Goal: Share content: Share content

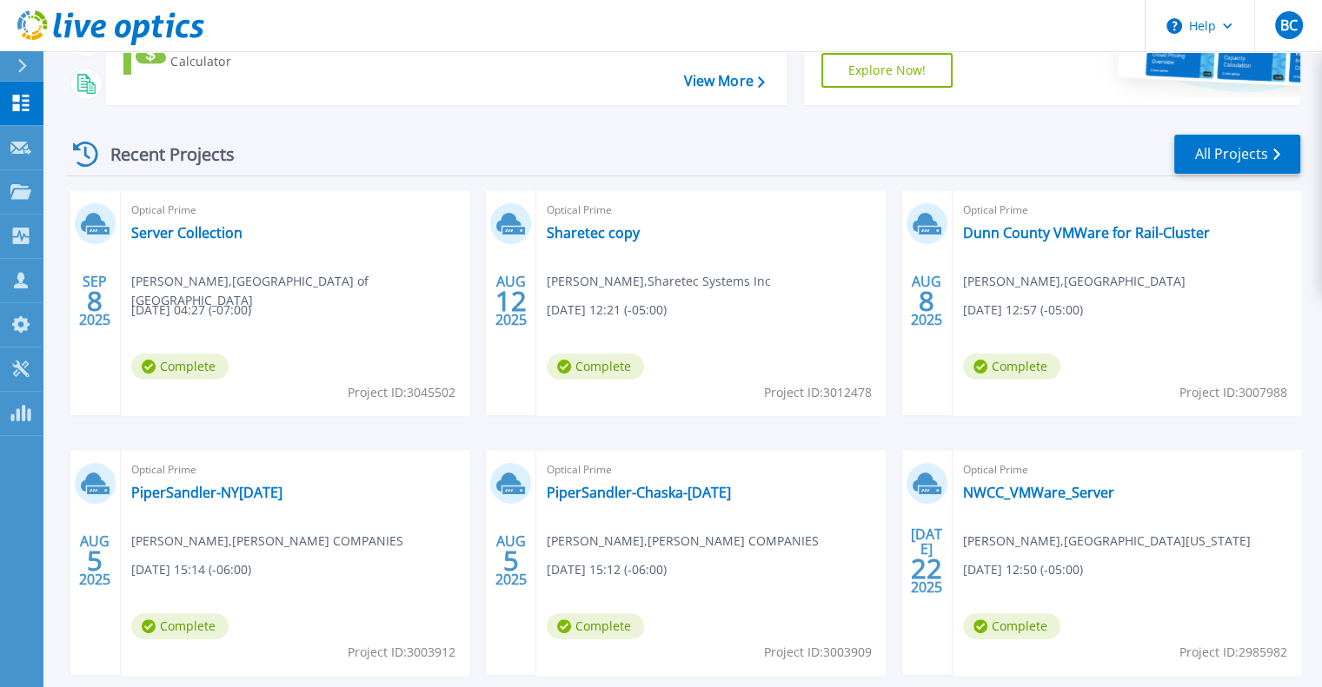
scroll to position [261, 0]
click at [188, 232] on link "Server Collection" at bounding box center [186, 231] width 111 height 17
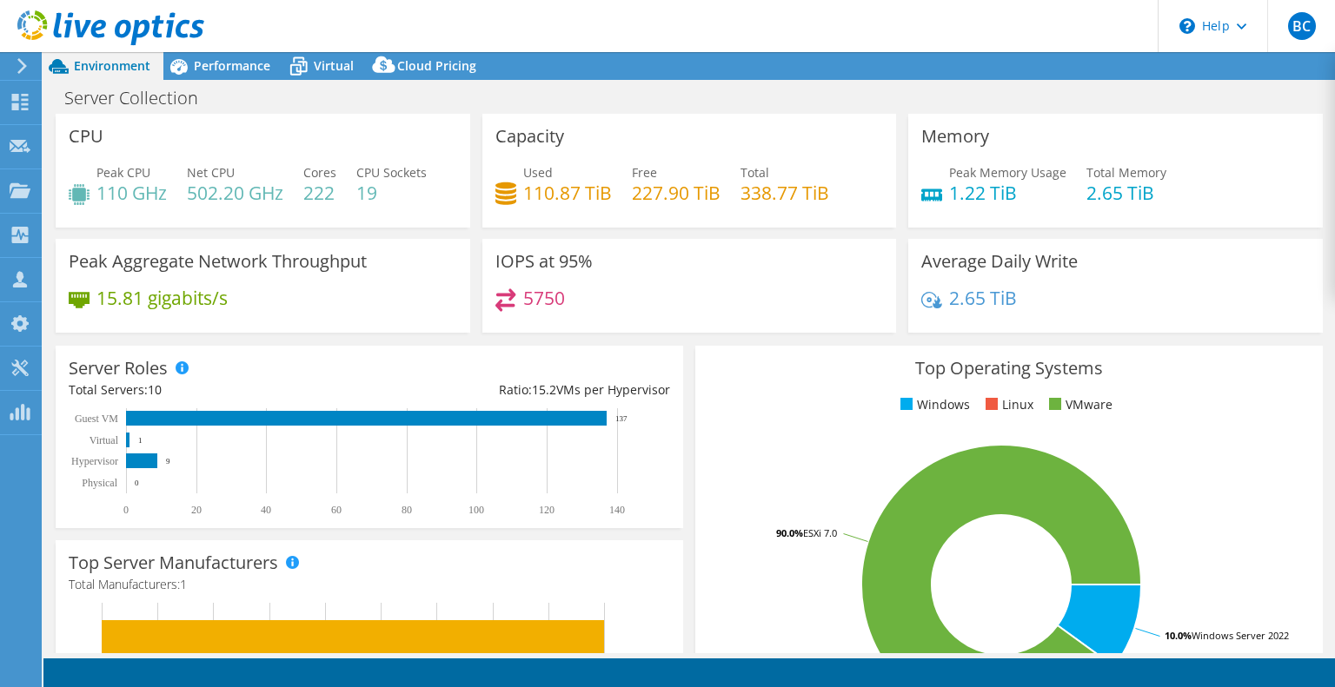
select select "USD"
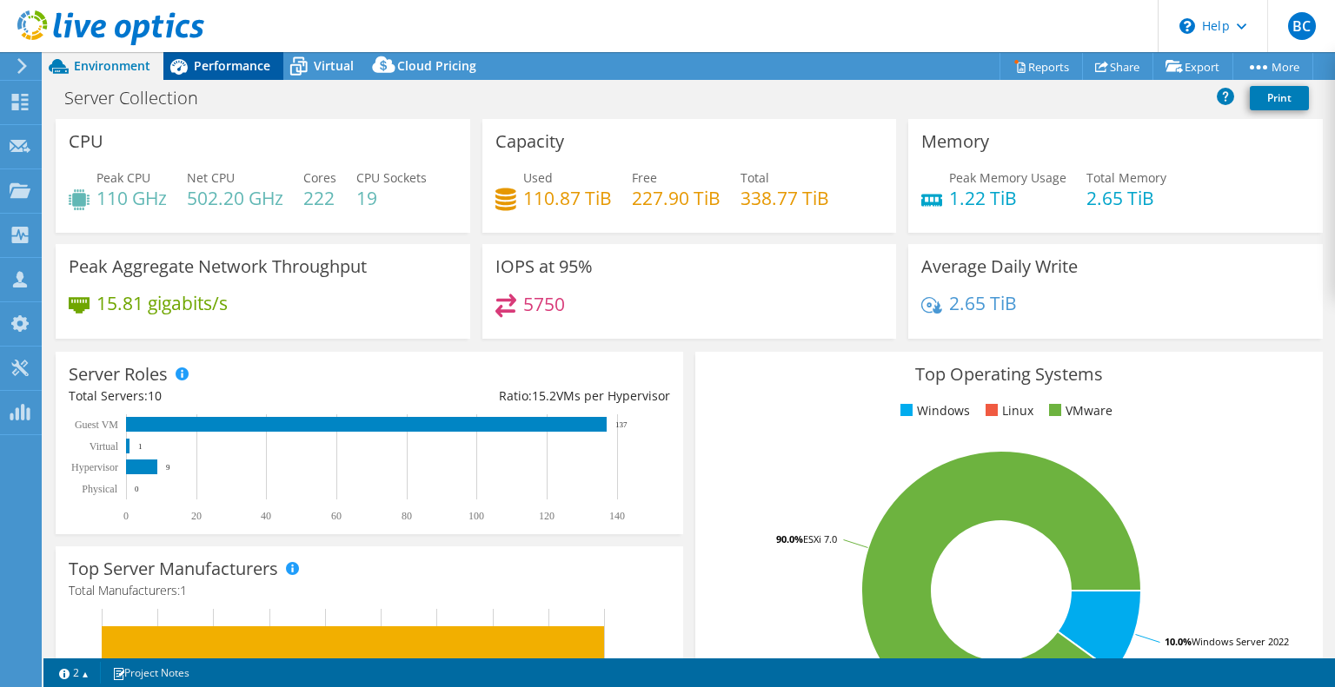
click at [249, 63] on span "Performance" at bounding box center [232, 65] width 76 height 17
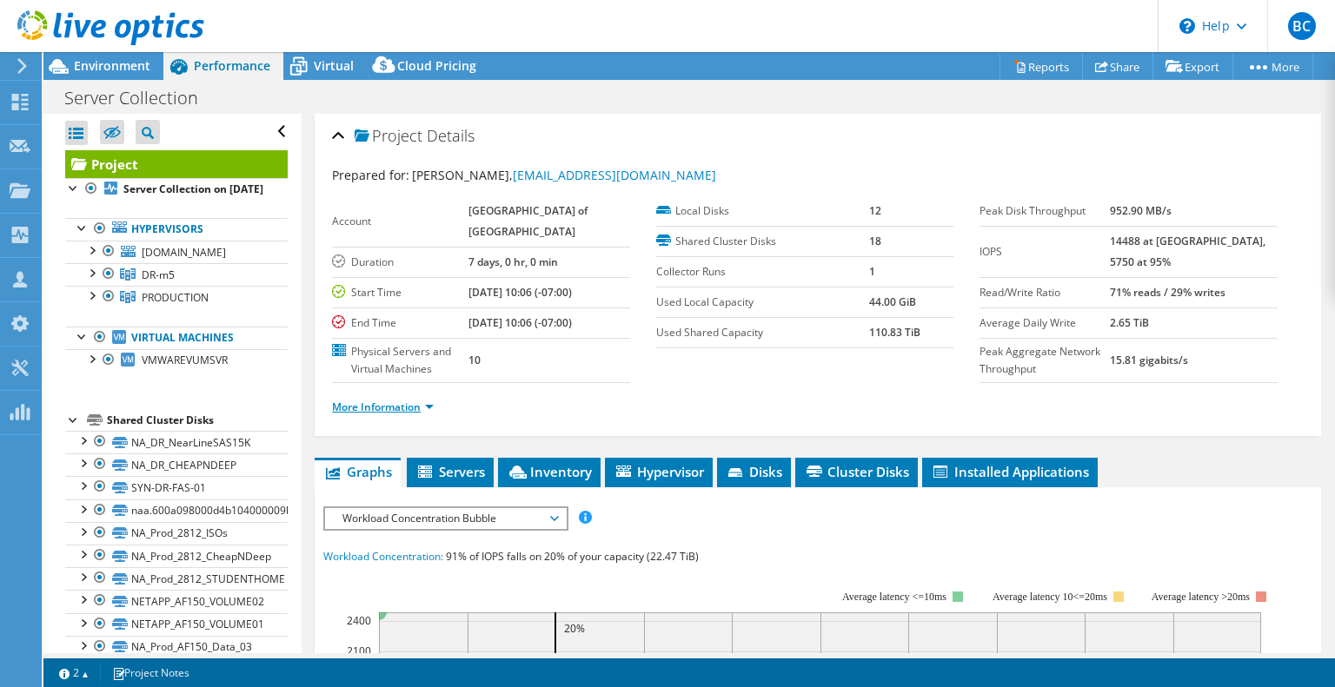
click at [402, 407] on link "More Information" at bounding box center [383, 407] width 102 height 15
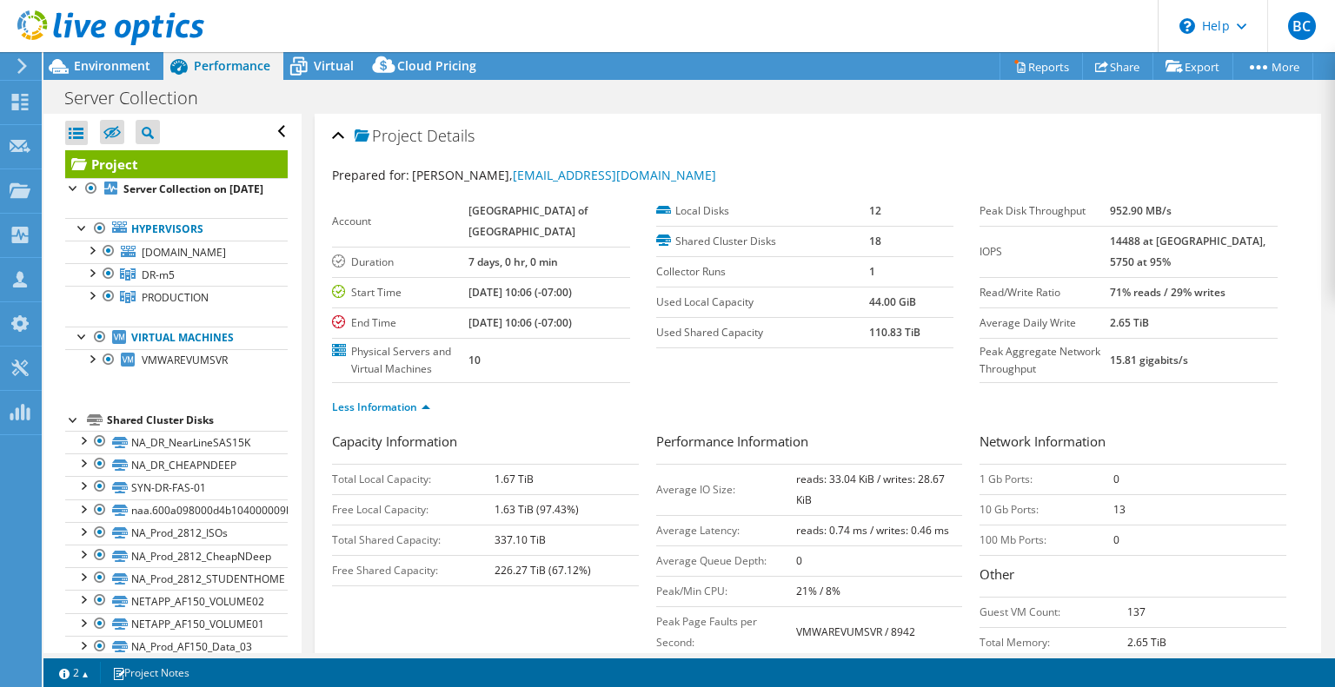
click at [401, 167] on label "Prepared for:" at bounding box center [370, 175] width 77 height 17
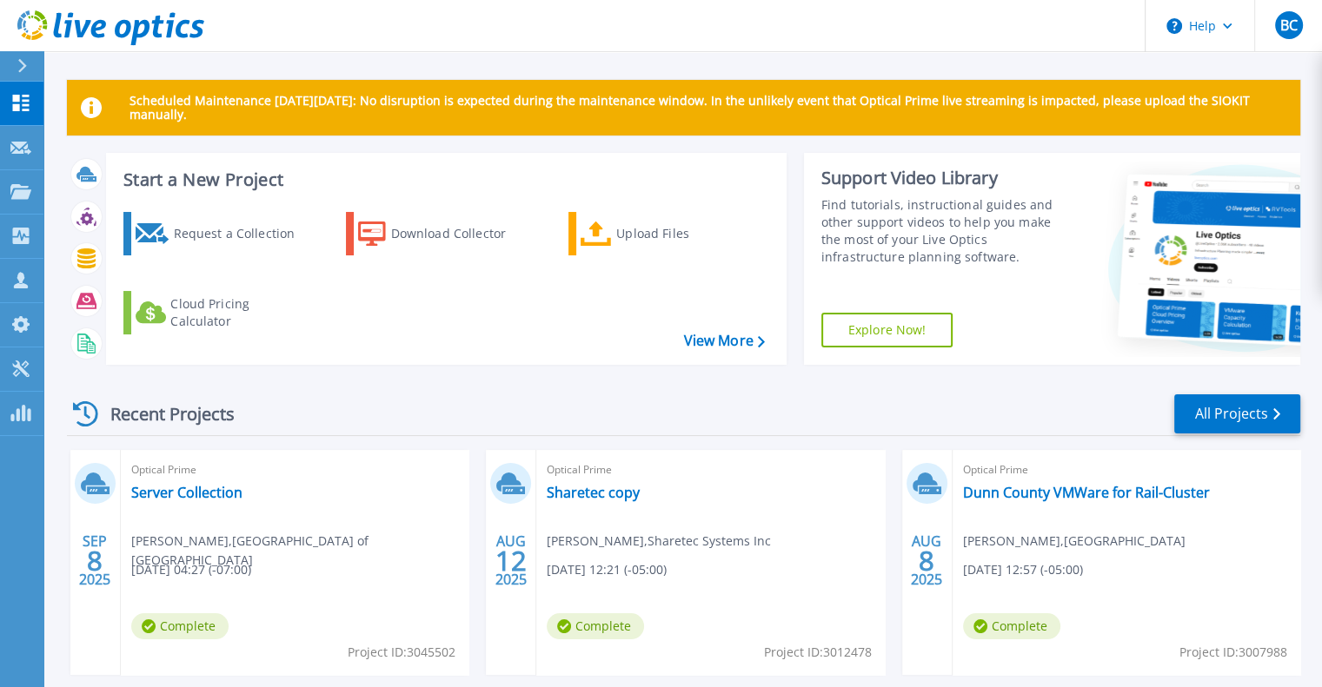
drag, startPoint x: 303, startPoint y: 541, endPoint x: 286, endPoint y: 562, distance: 27.1
click at [286, 562] on span "Jose Candelaria , Metropolitan School District of Pike Township" at bounding box center [299, 551] width 337 height 38
copy span "School District of Pike Township"
click at [413, 653] on span "Project ID: 3045502" at bounding box center [402, 652] width 108 height 19
drag, startPoint x: 407, startPoint y: 653, endPoint x: 453, endPoint y: 656, distance: 46.2
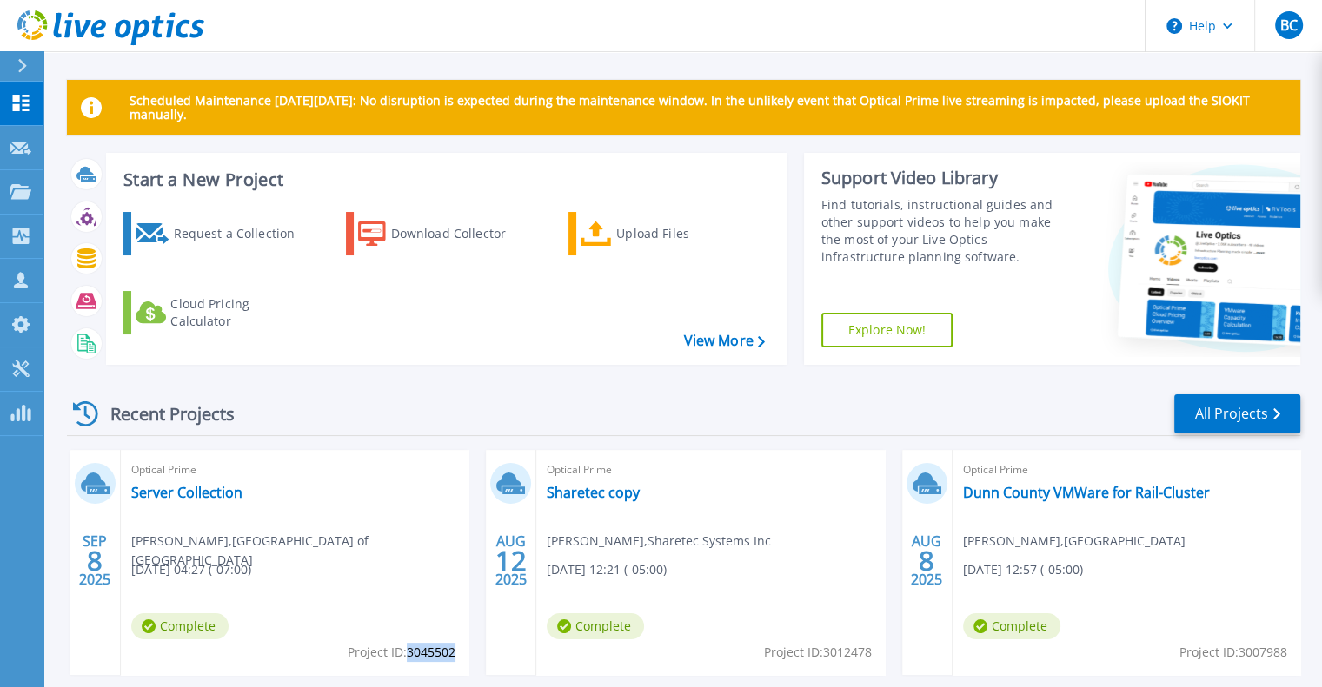
click at [453, 656] on span "Project ID: 3045502" at bounding box center [402, 652] width 108 height 19
copy span "3045502"
click at [230, 489] on link "Server Collection" at bounding box center [186, 492] width 111 height 17
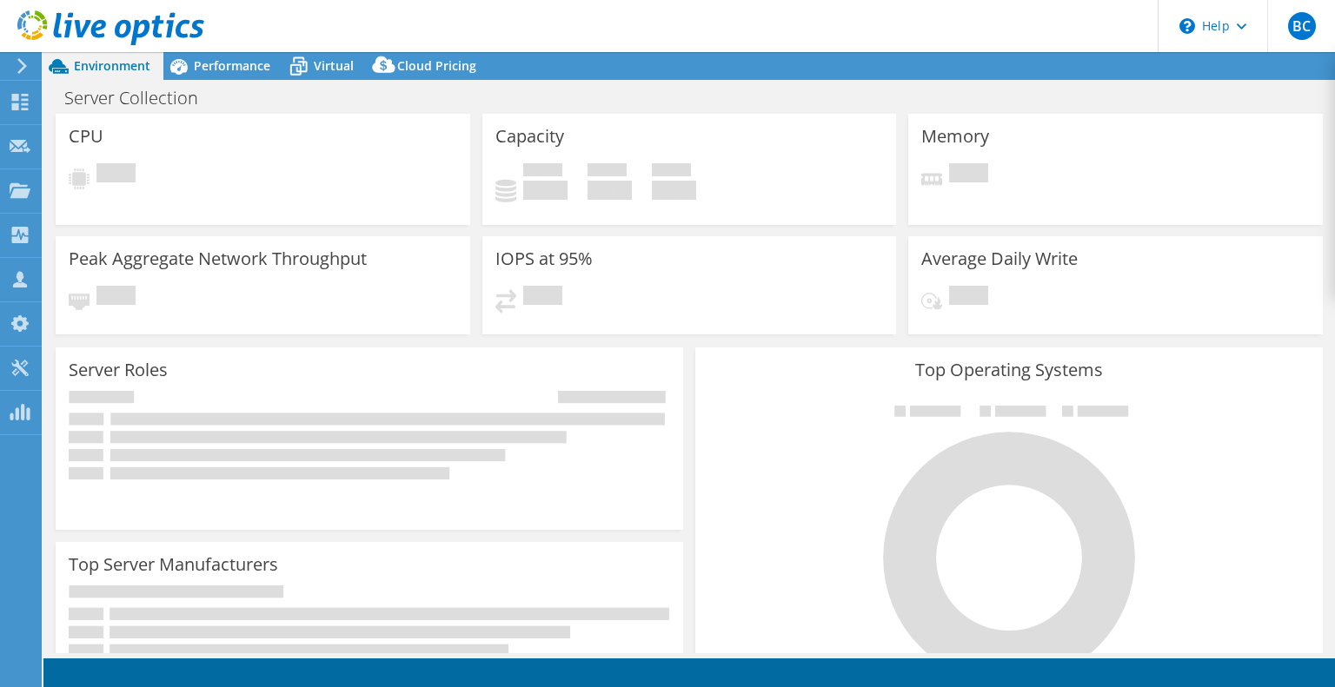
select select "USD"
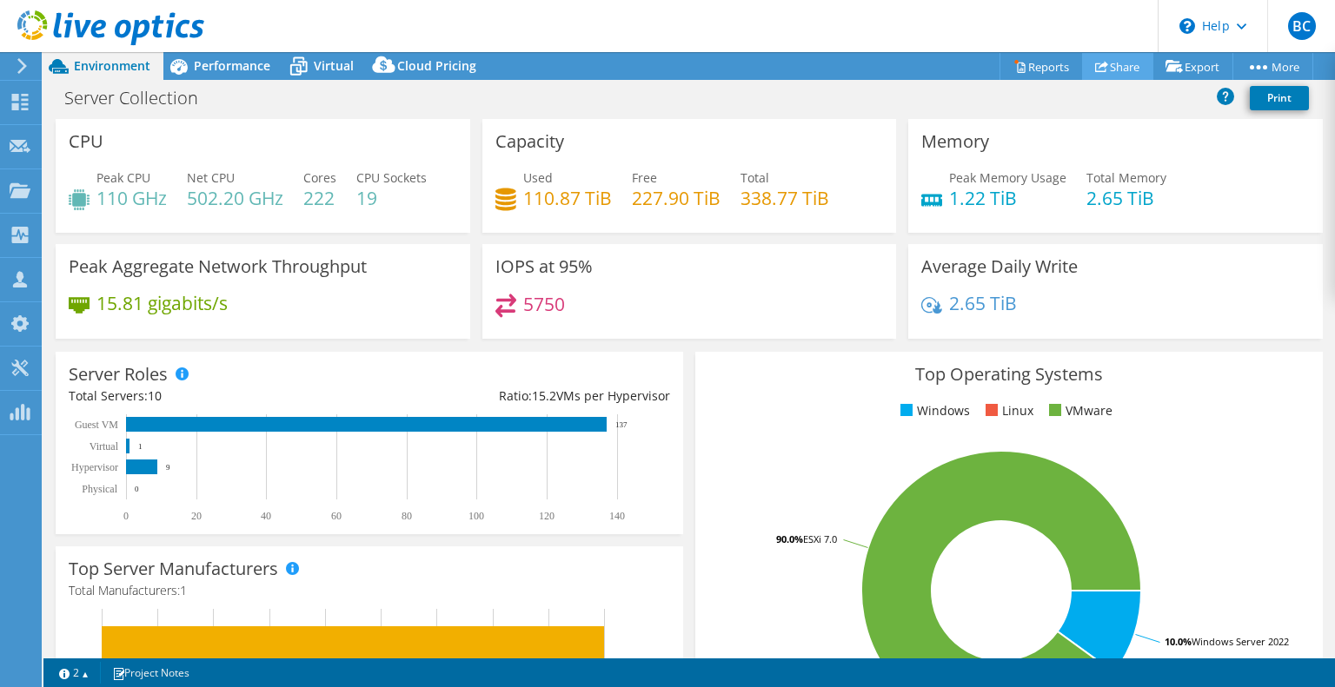
click at [1103, 68] on link "Share" at bounding box center [1117, 66] width 71 height 27
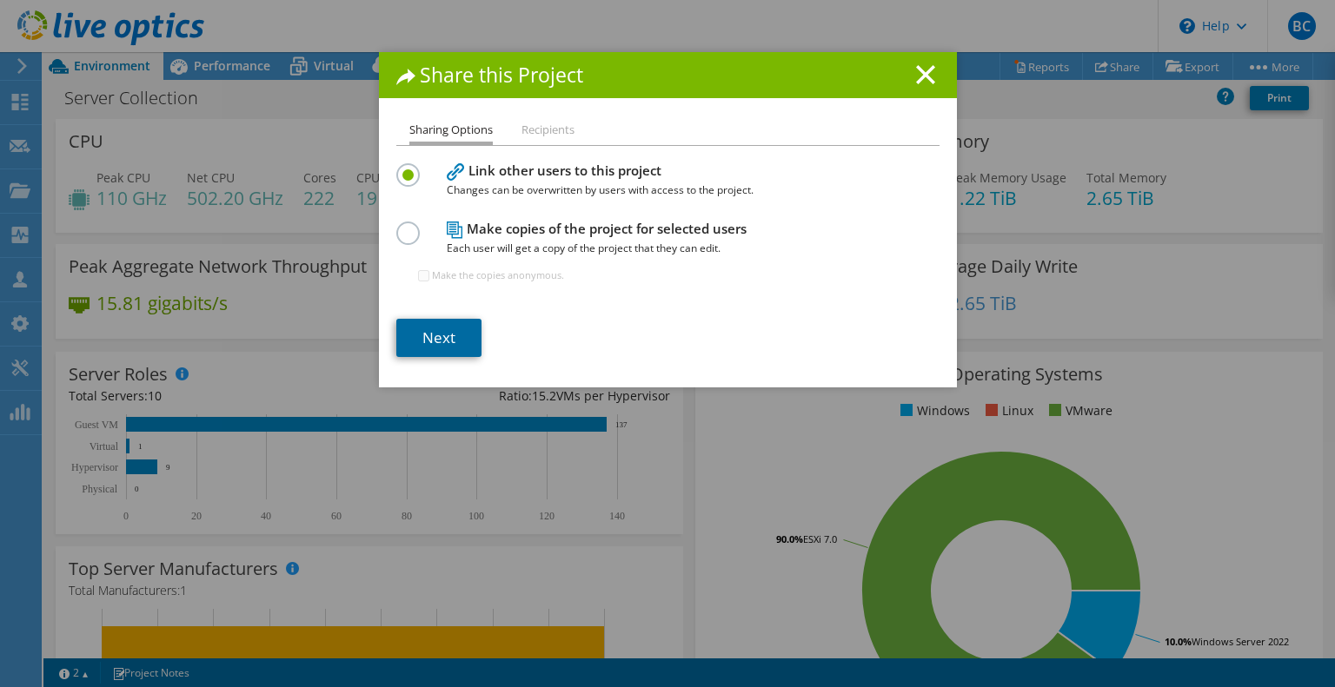
click at [438, 350] on link "Next" at bounding box center [438, 338] width 85 height 38
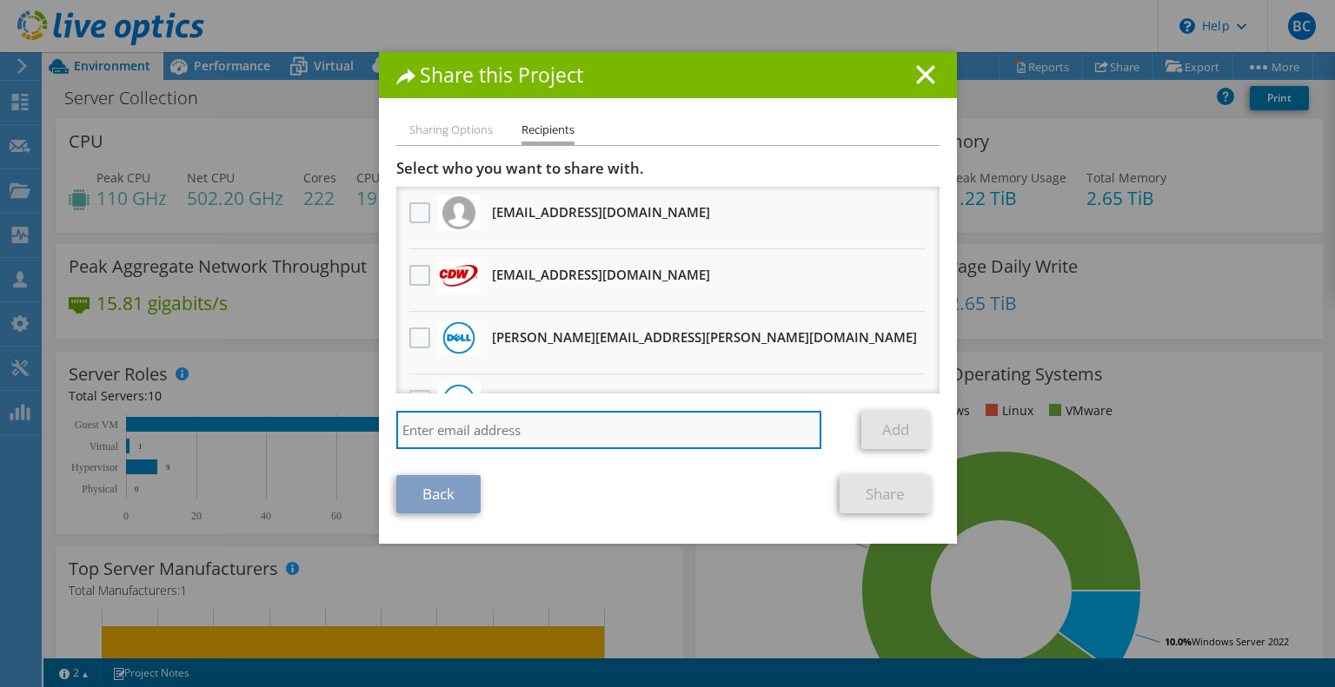
click at [500, 423] on input "search" at bounding box center [609, 430] width 426 height 38
paste input "[EMAIL_ADDRESS][DOMAIN_NAME]"
type input "[EMAIL_ADDRESS][DOMAIN_NAME]"
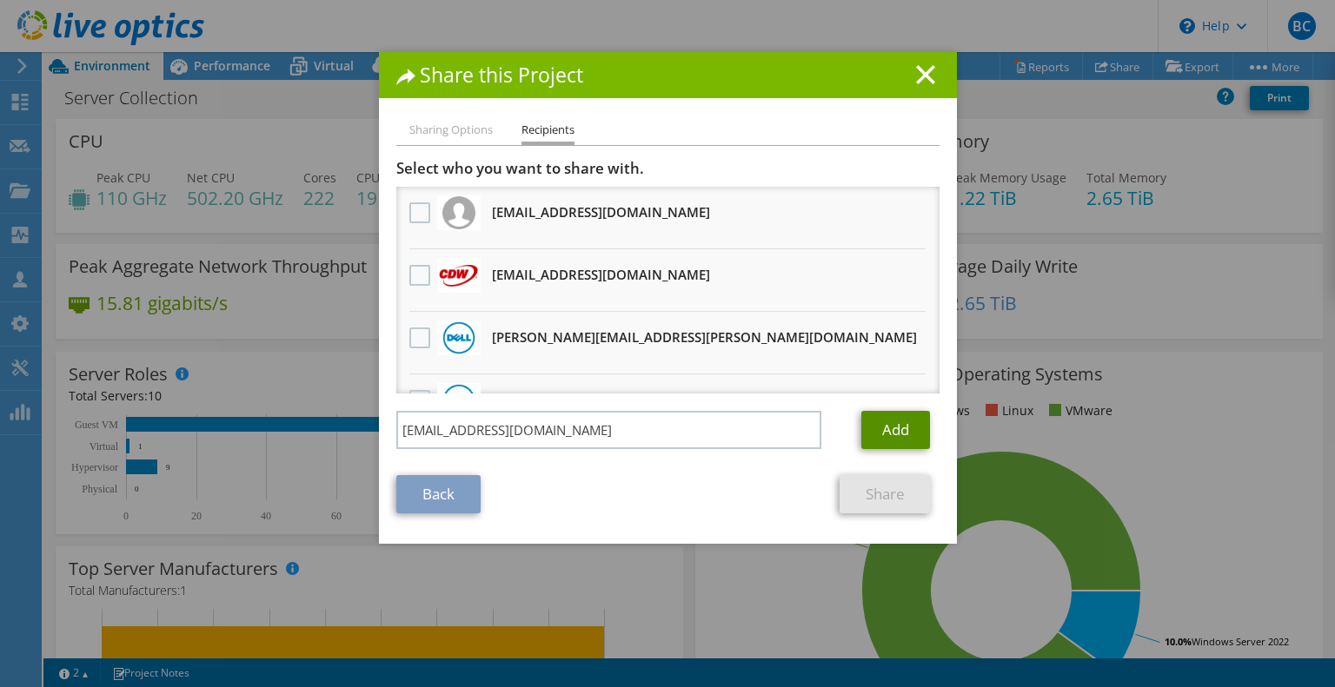
click at [878, 424] on link "Add" at bounding box center [895, 430] width 69 height 38
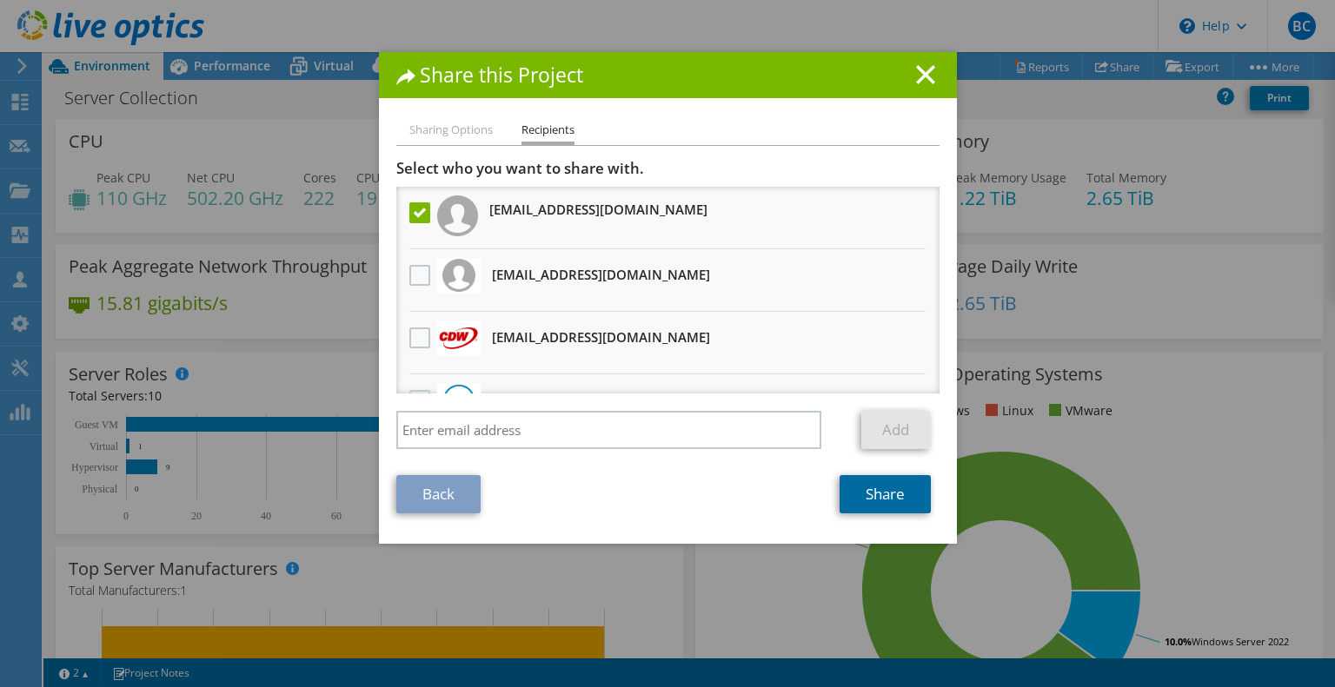
click at [890, 500] on link "Share" at bounding box center [884, 494] width 91 height 38
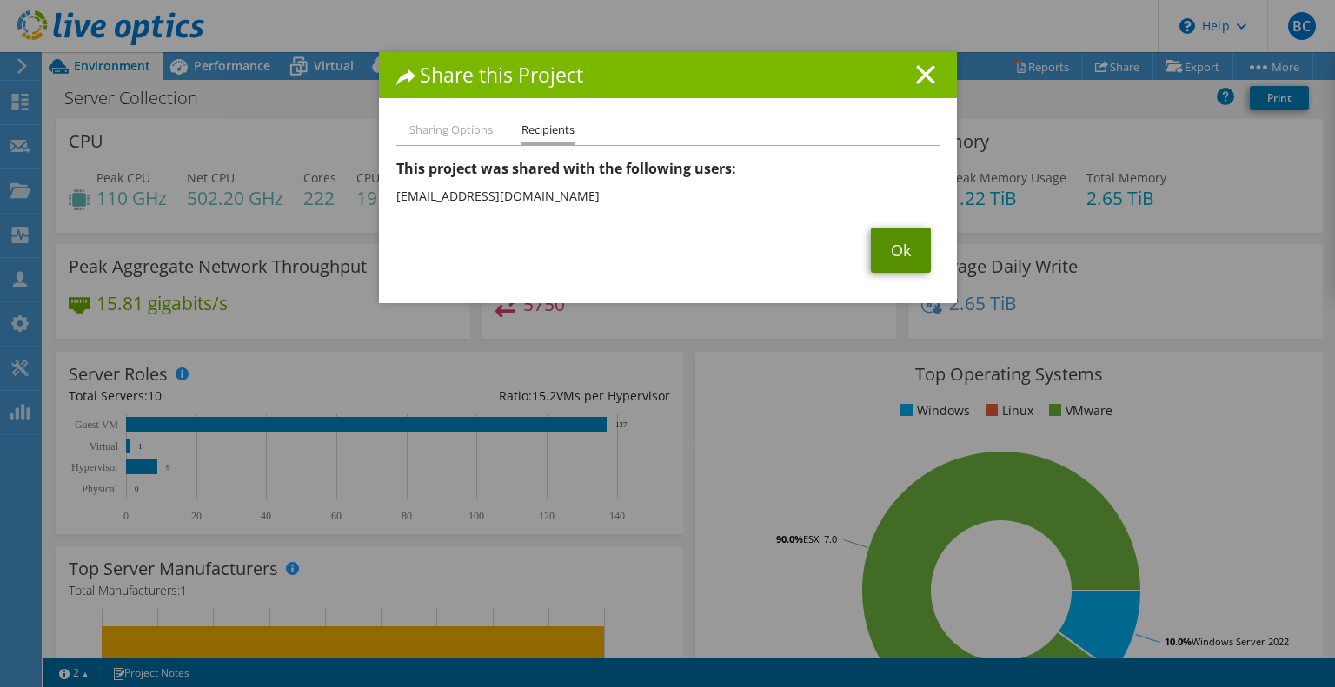
click at [895, 252] on link "Ok" at bounding box center [901, 250] width 60 height 45
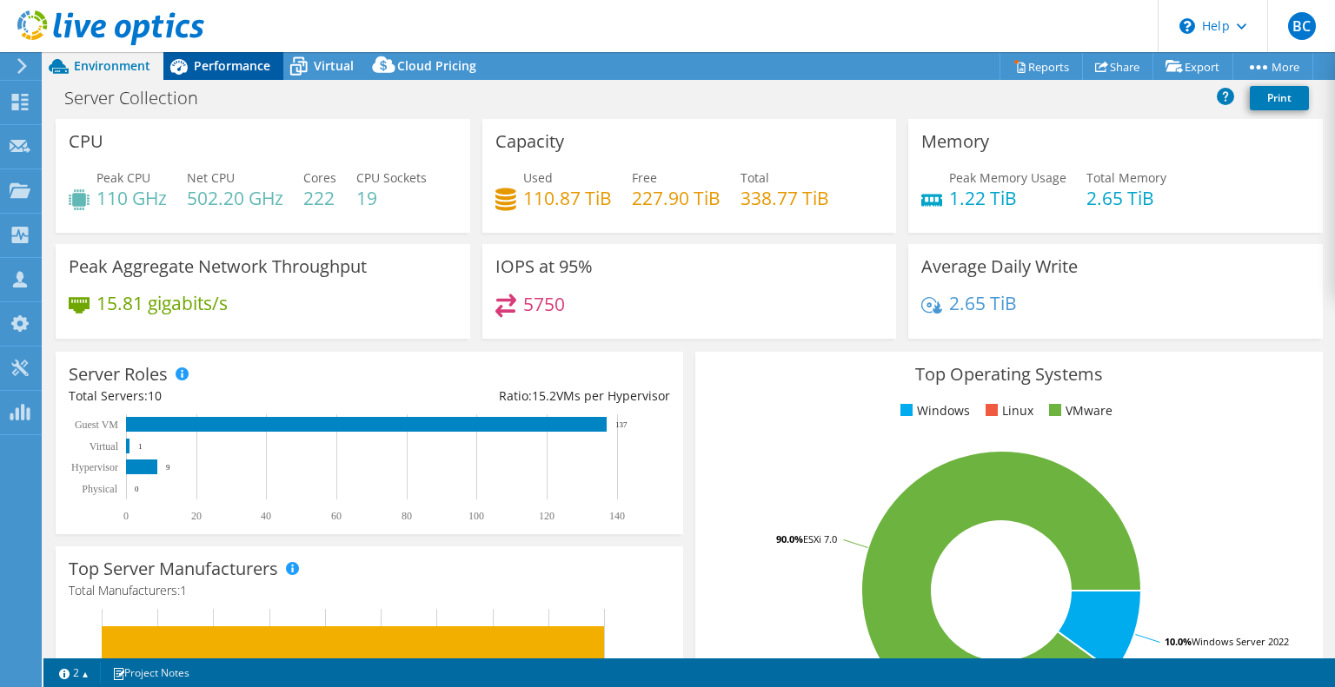
click at [230, 58] on span "Performance" at bounding box center [232, 65] width 76 height 17
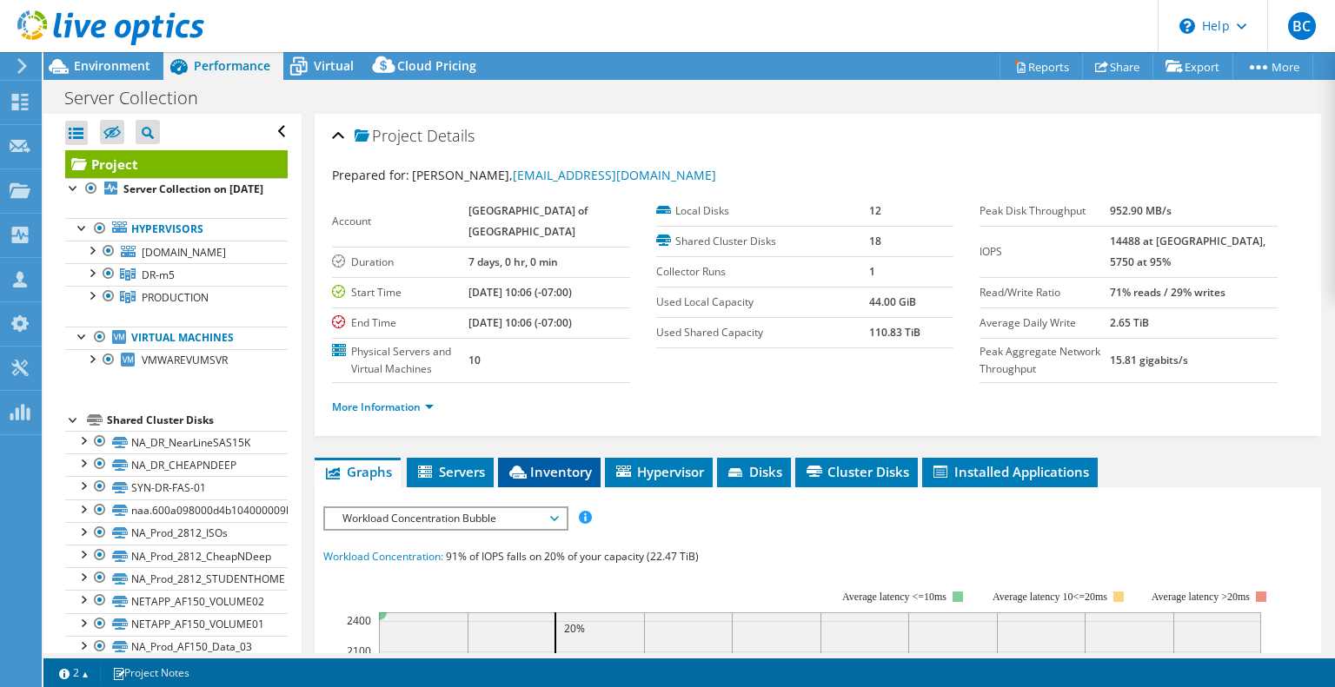
click at [564, 473] on span "Inventory" at bounding box center [549, 471] width 85 height 17
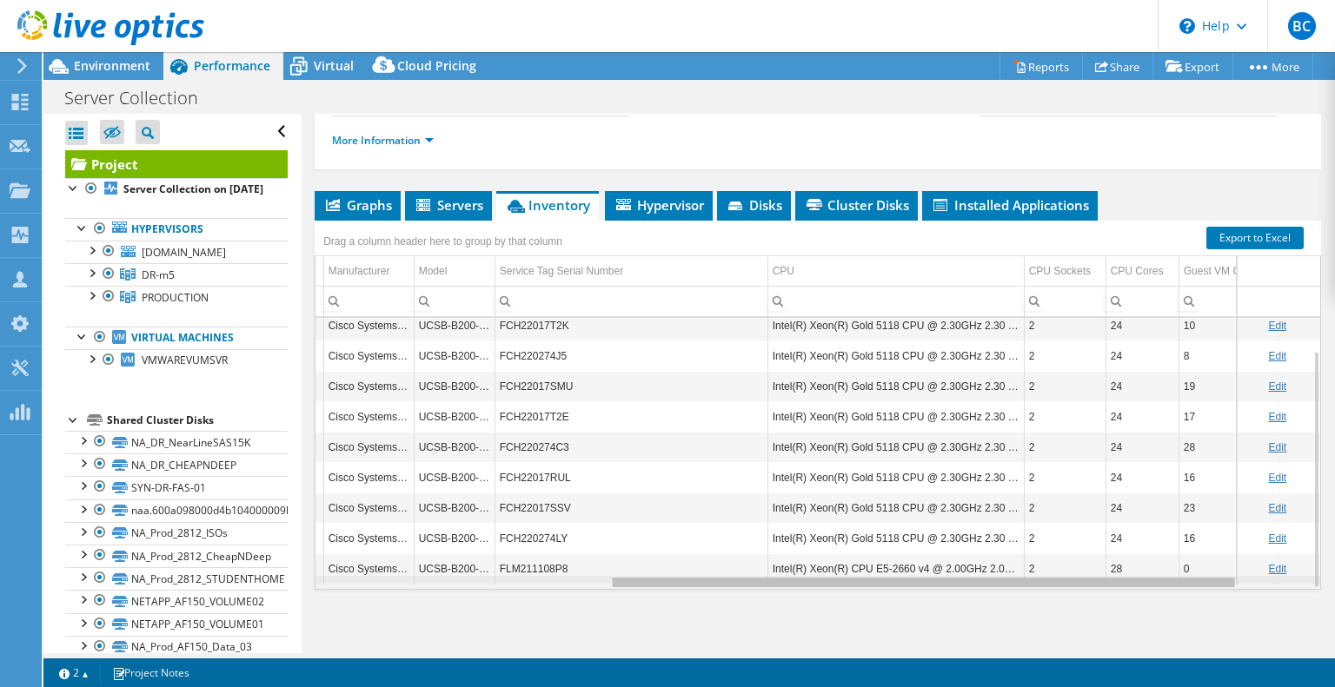
scroll to position [0, 506]
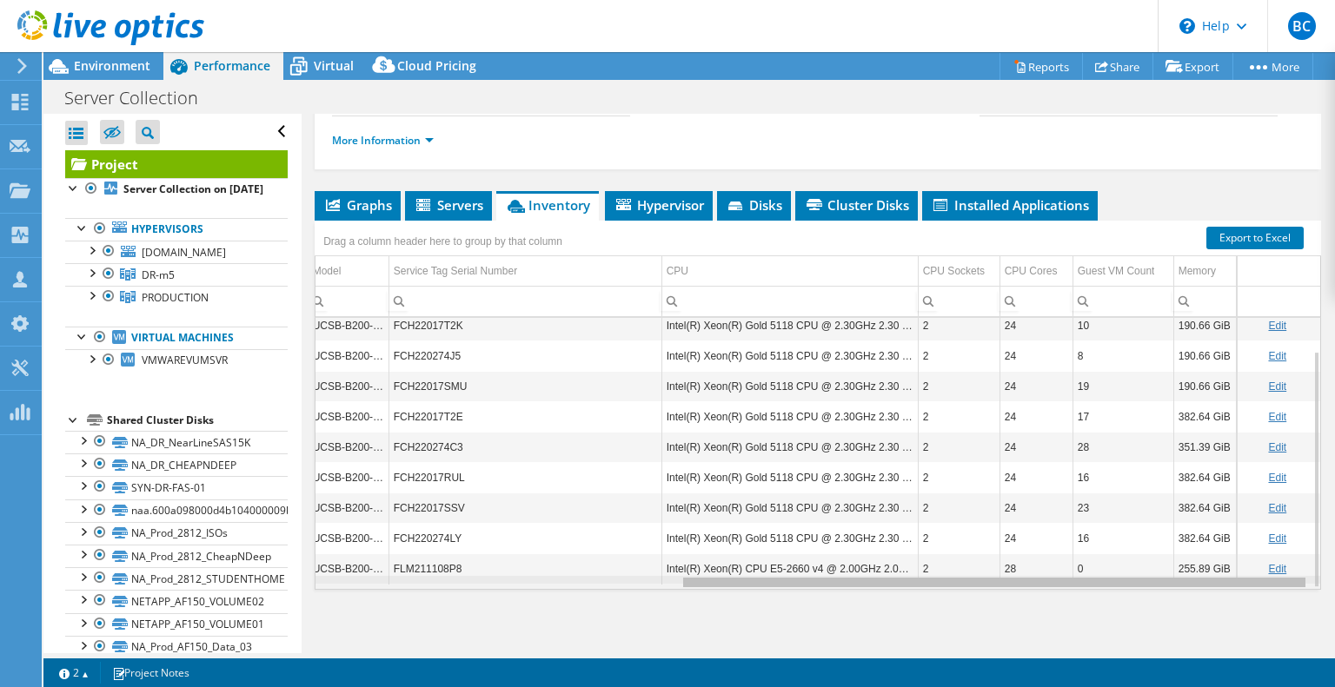
drag, startPoint x: 835, startPoint y: 583, endPoint x: 1234, endPoint y: 586, distance: 398.8
click at [1234, 586] on body "BC Partner Team Member [PERSON_NAME] [PERSON_NAME][EMAIL_ADDRESS][PERSON_NAME][…" at bounding box center [667, 343] width 1335 height 687
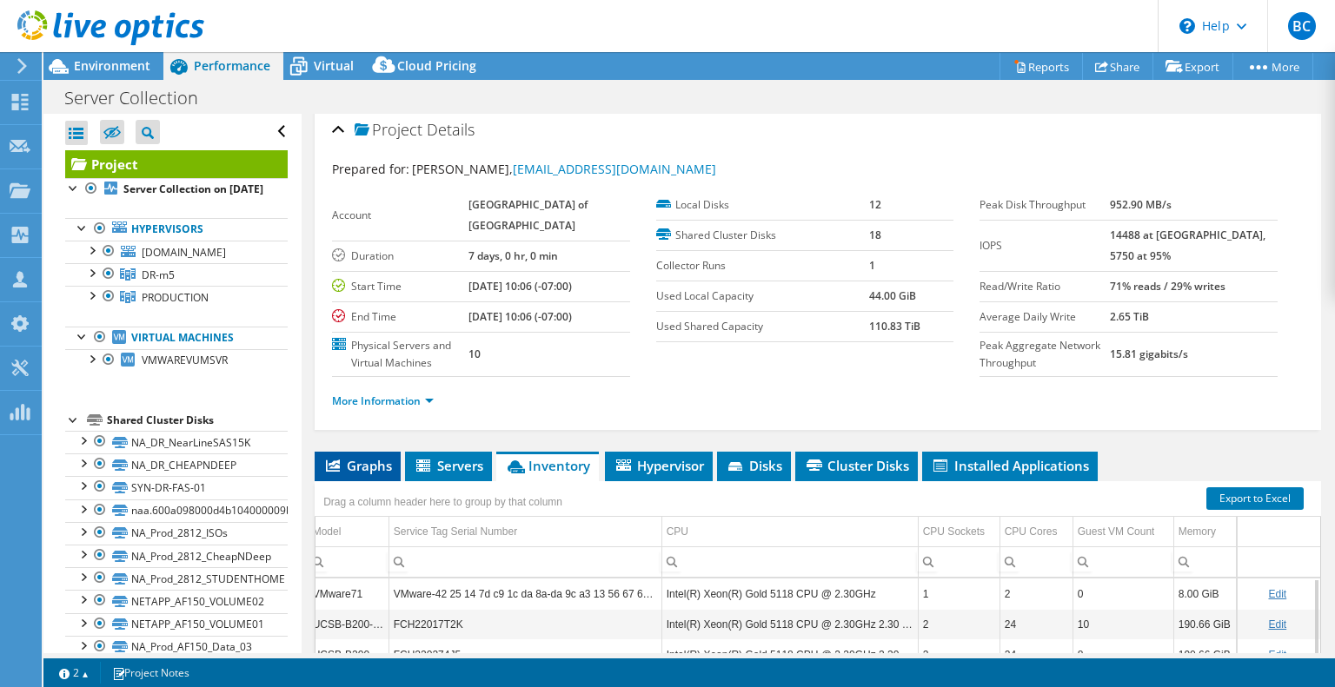
click at [380, 472] on li "Graphs" at bounding box center [358, 467] width 86 height 30
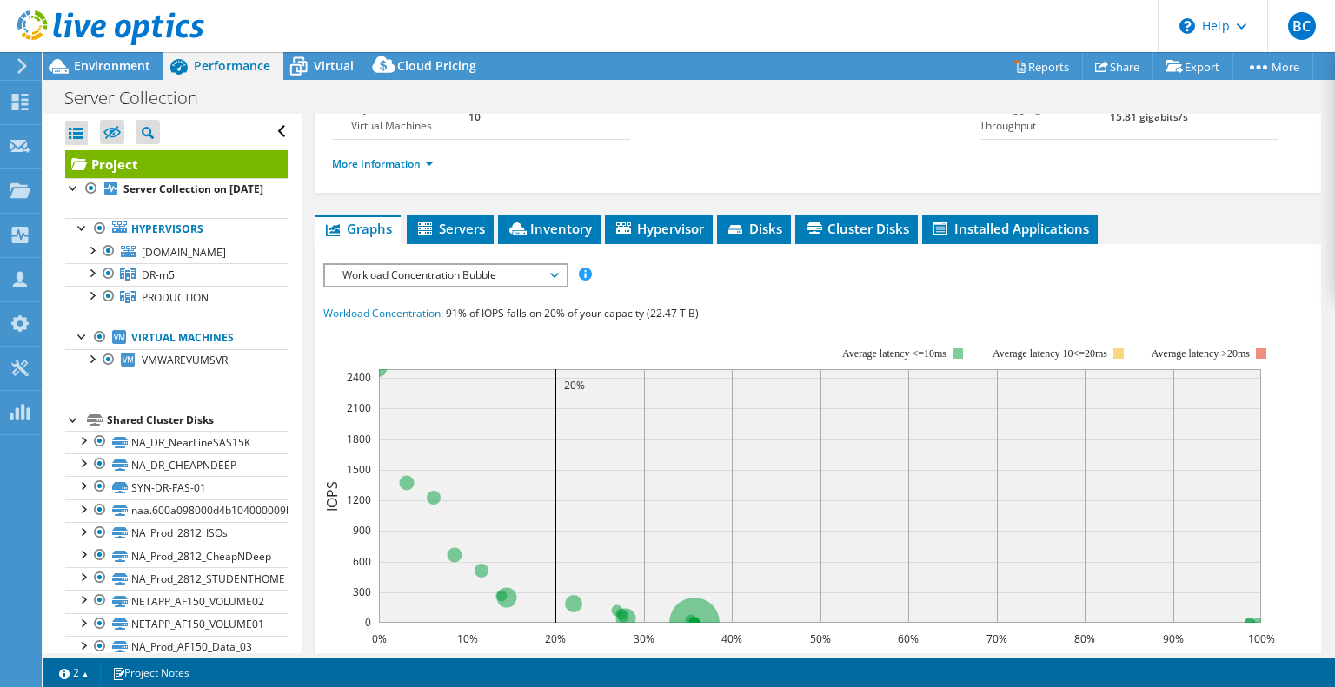
scroll to position [180, 0]
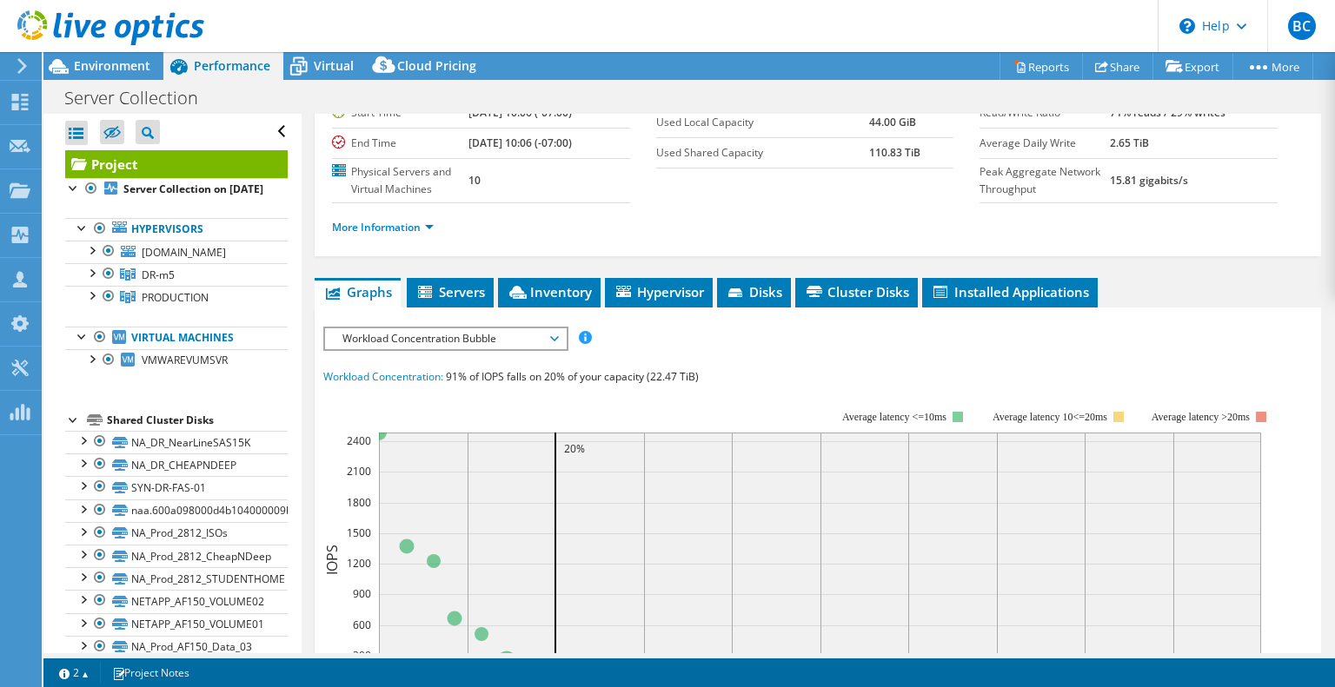
click at [534, 335] on span "Workload Concentration Bubble" at bounding box center [445, 338] width 223 height 21
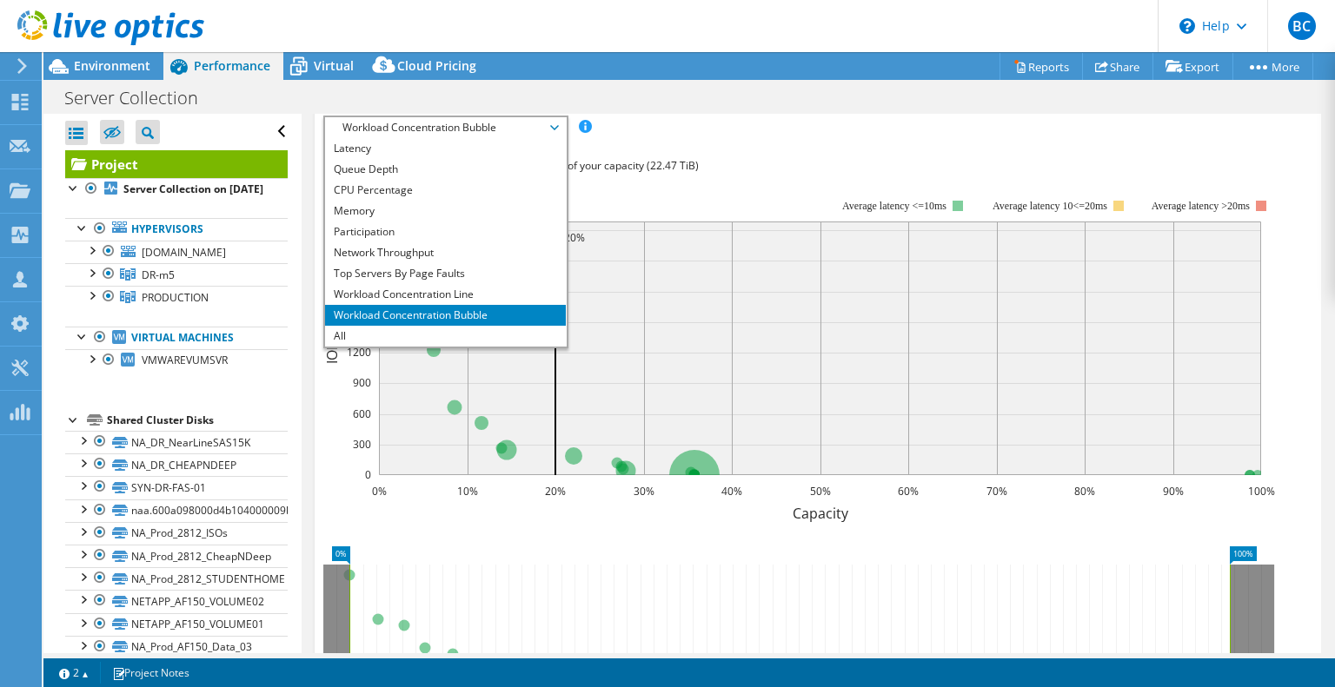
scroll to position [441, 0]
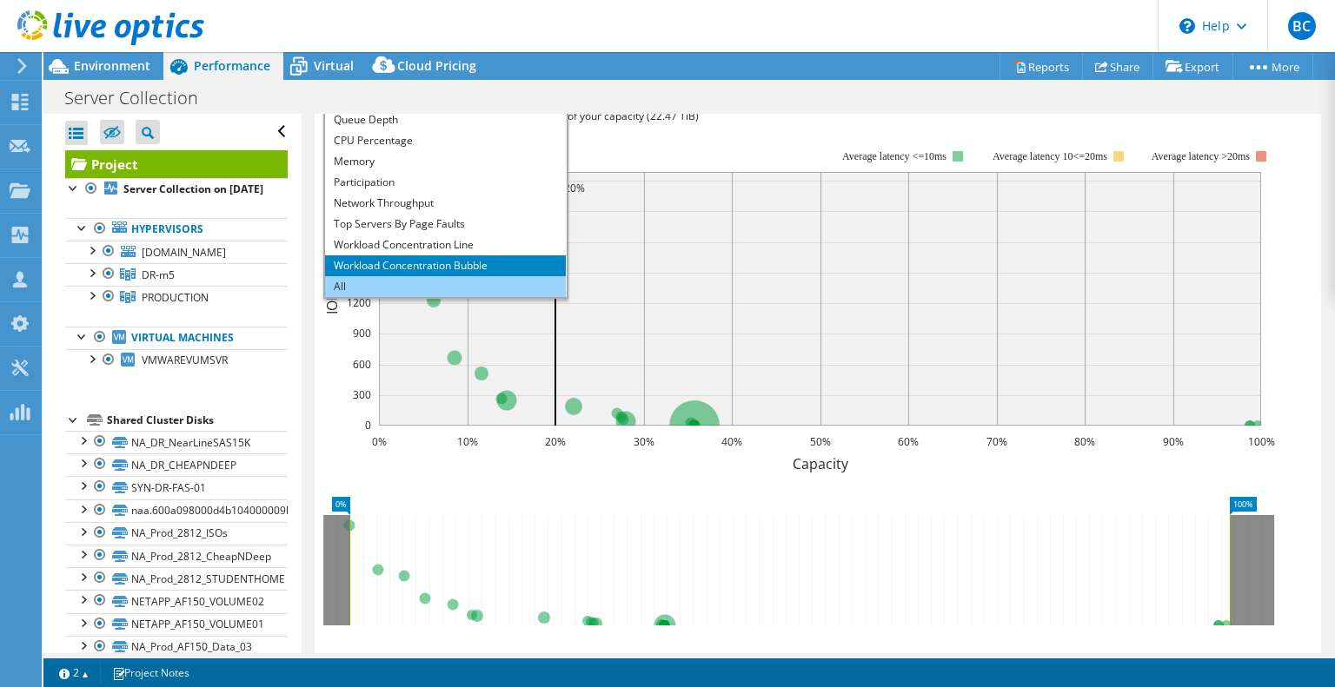
click at [405, 281] on li "All" at bounding box center [445, 286] width 241 height 21
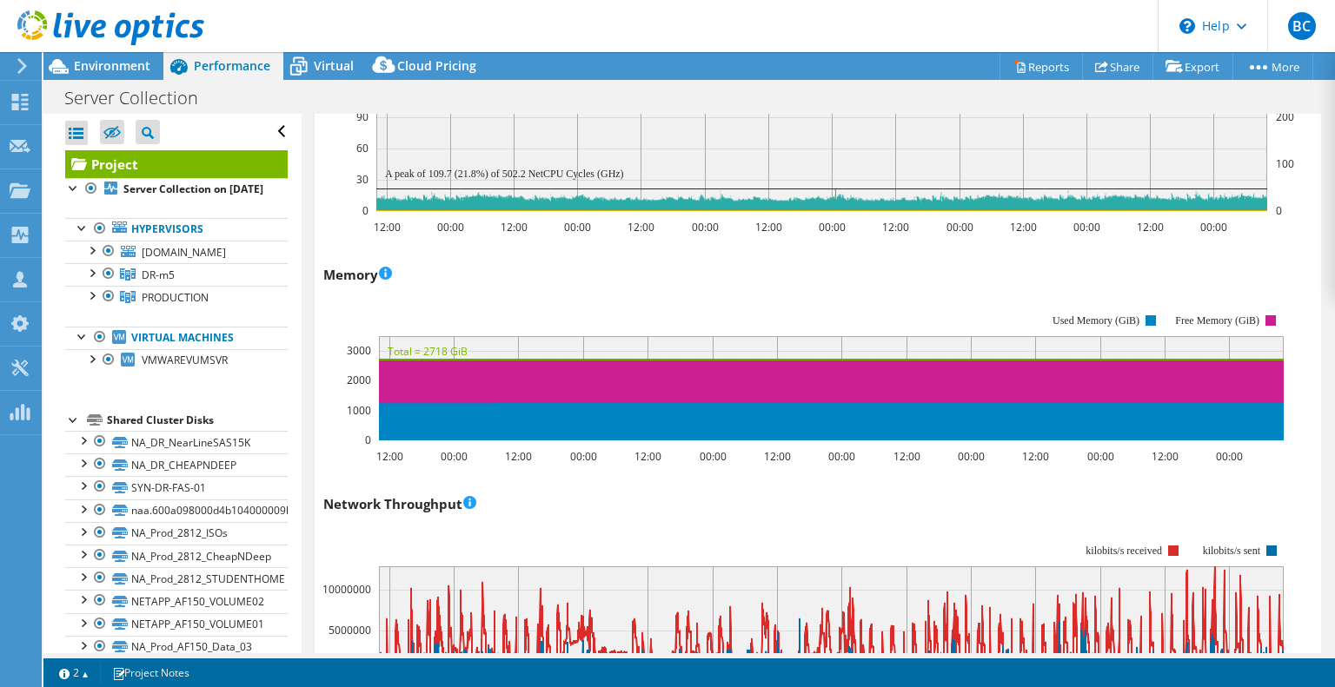
scroll to position [1657, 0]
